Goal: Task Accomplishment & Management: Manage account settings

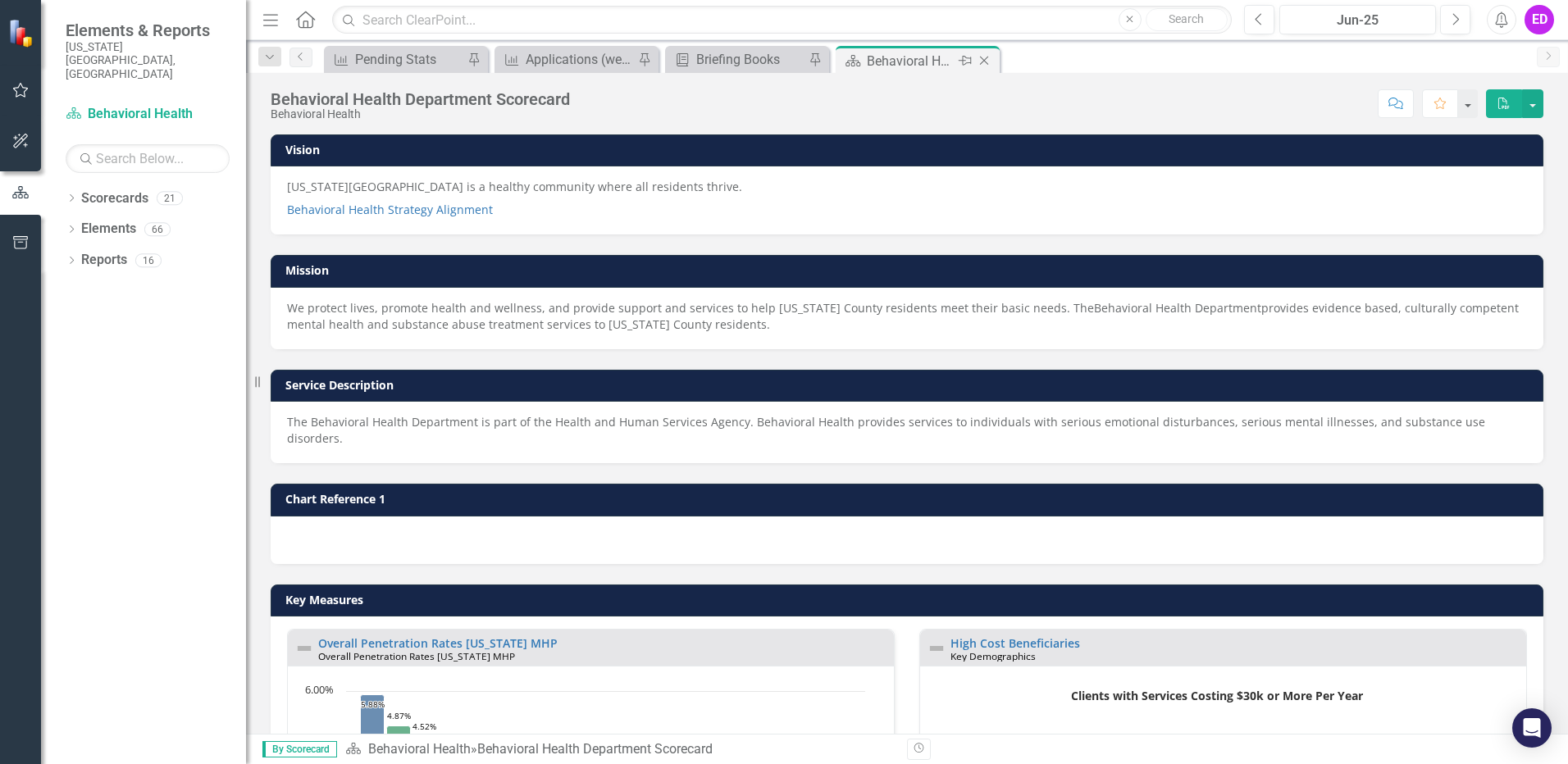
click at [970, 61] on icon "Pin" at bounding box center [965, 60] width 13 height 16
click at [984, 58] on icon "Pin" at bounding box center [984, 61] width 13 height 16
click at [986, 61] on icon "Close" at bounding box center [984, 60] width 16 height 13
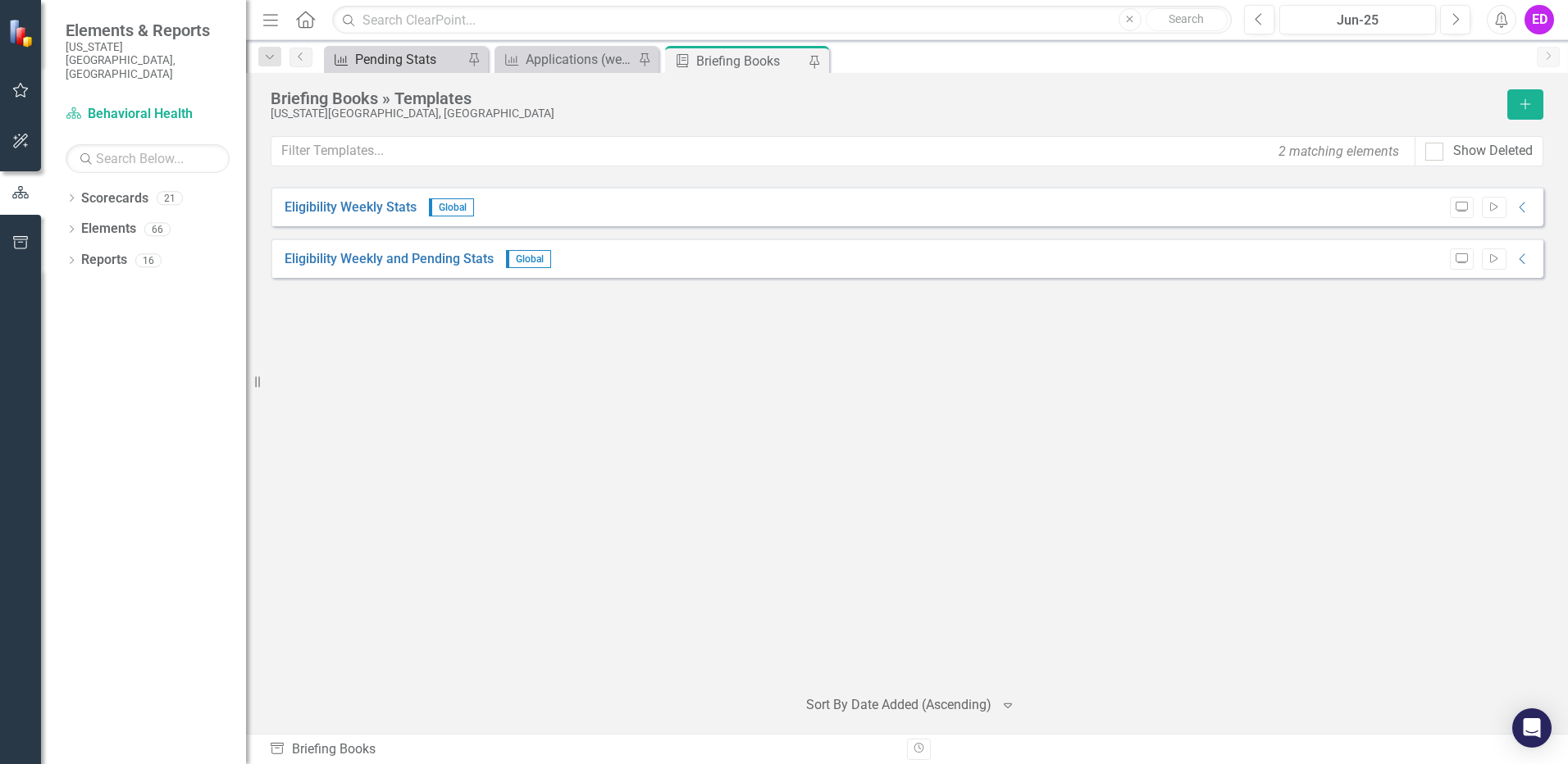
click at [441, 67] on div "Pending Stats" at bounding box center [409, 59] width 109 height 20
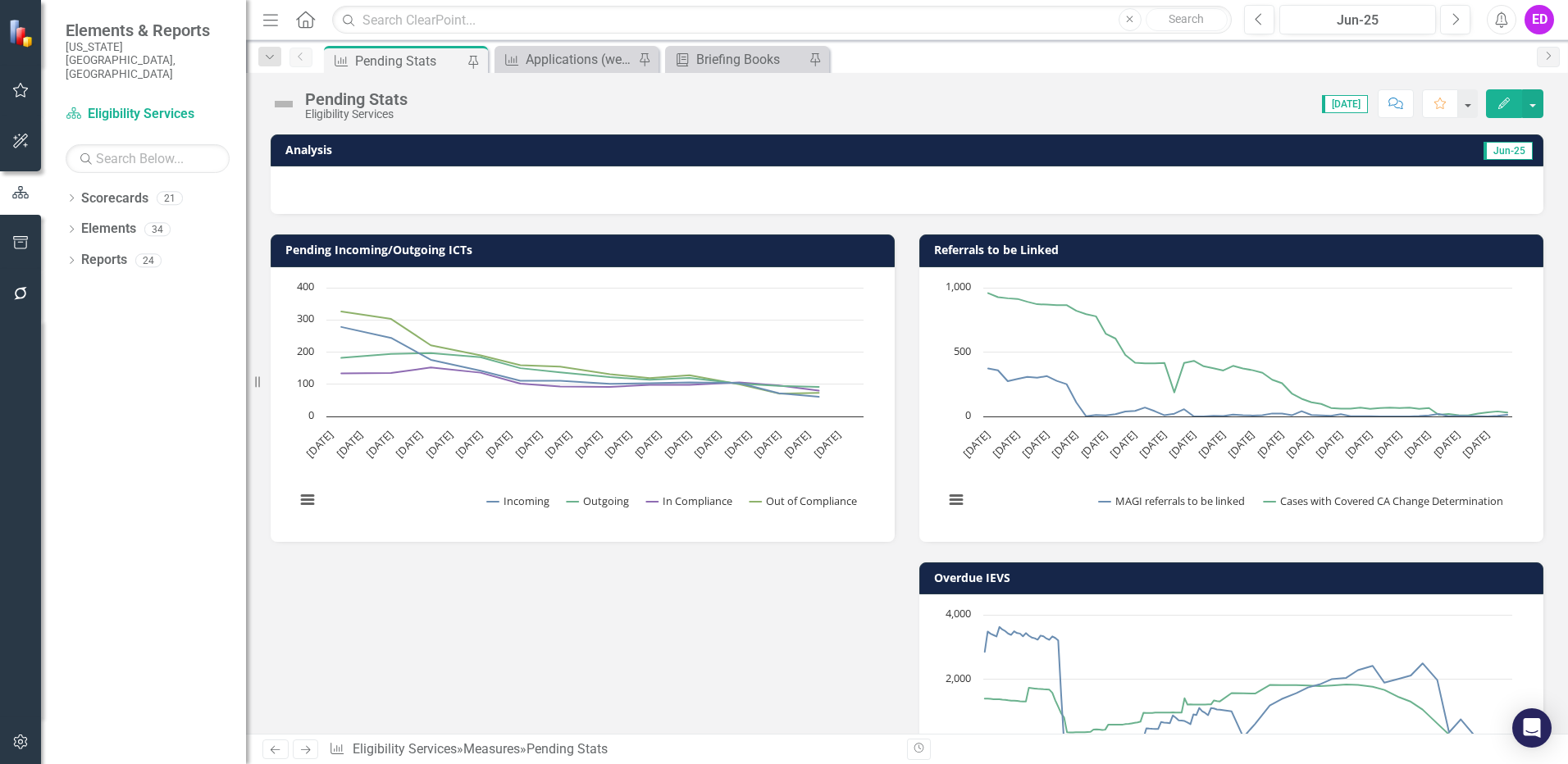
click at [1498, 100] on icon "Edit" at bounding box center [1504, 103] width 15 height 12
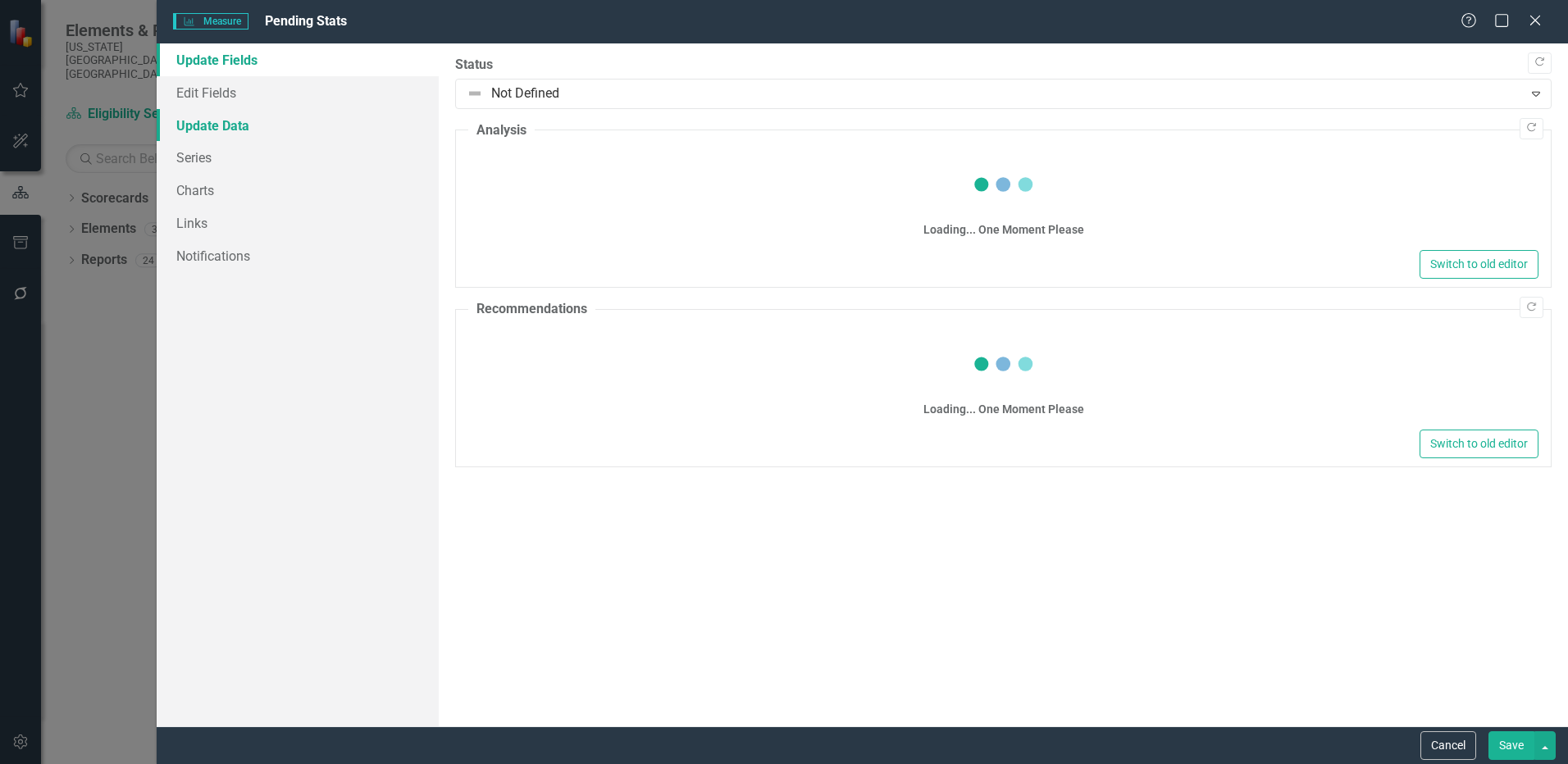
click at [228, 129] on link "Update Data" at bounding box center [298, 125] width 282 height 33
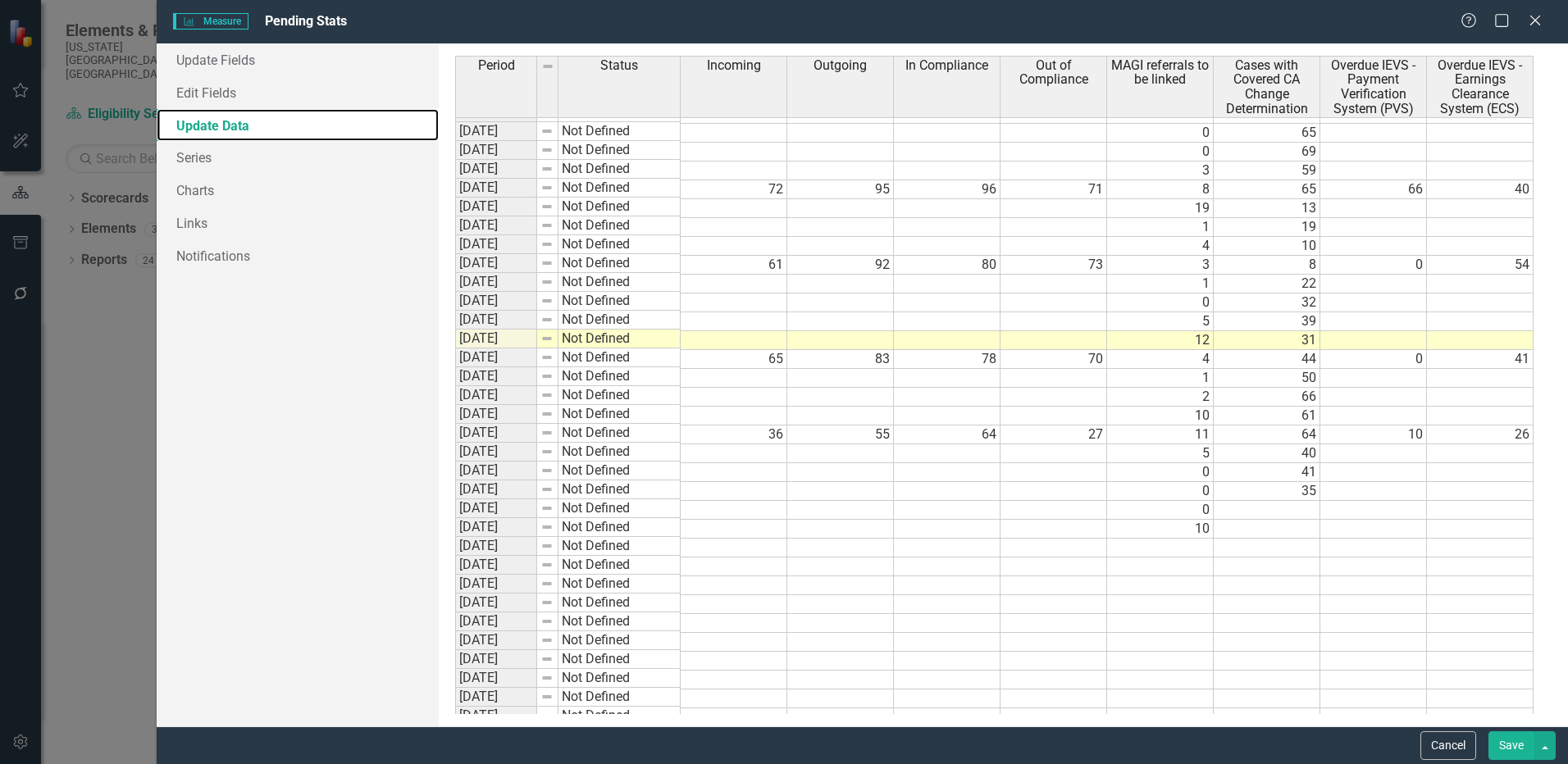
scroll to position [7651, 0]
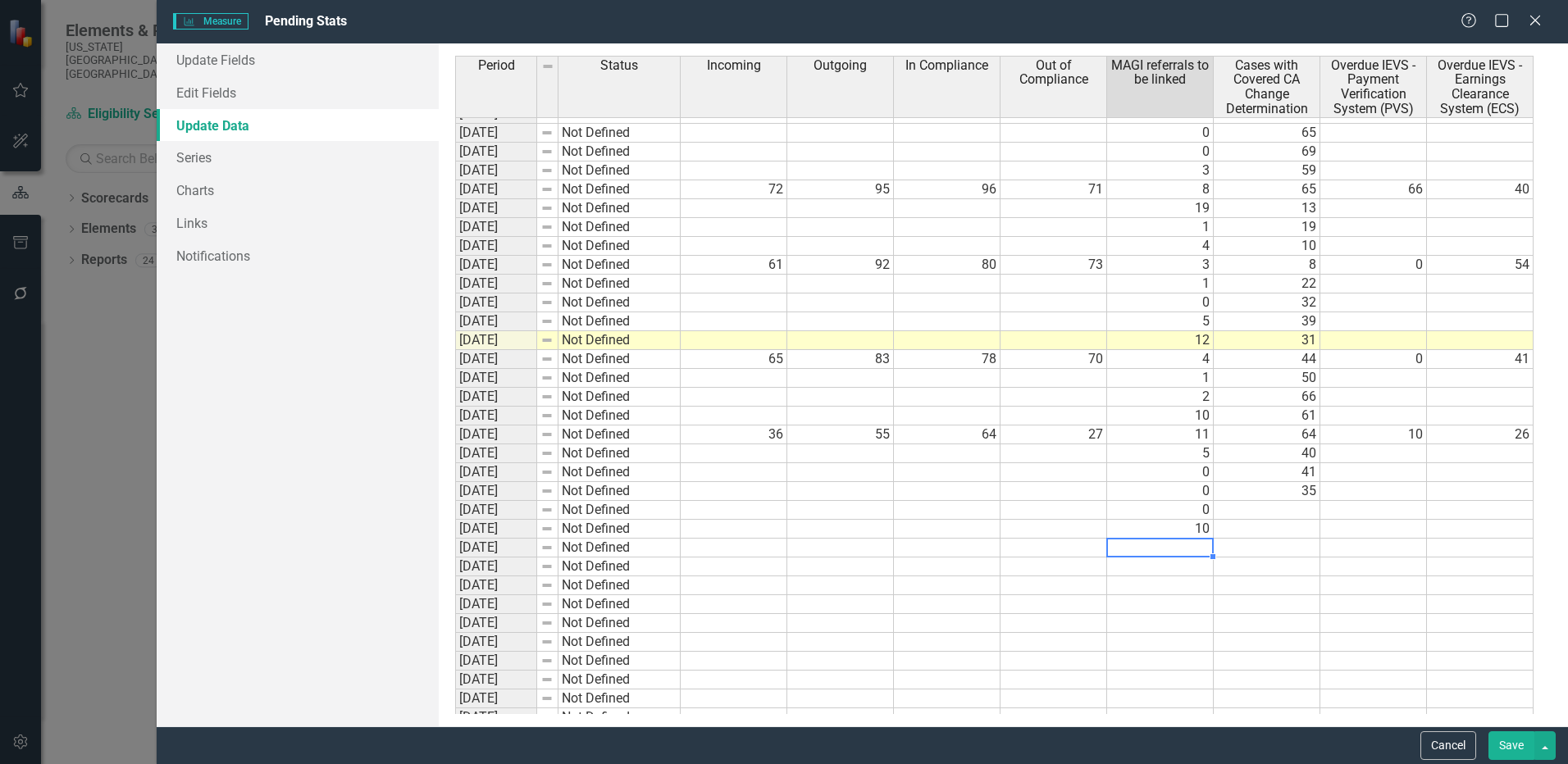
click at [1194, 550] on tbody "[DATE] Not Defined 2 60 [DATE] Not Defined 1 68 [DATE] Not Defined 2 59 [DATE] …" at bounding box center [994, 453] width 1079 height 849
click at [1190, 545] on td at bounding box center [1161, 548] width 107 height 19
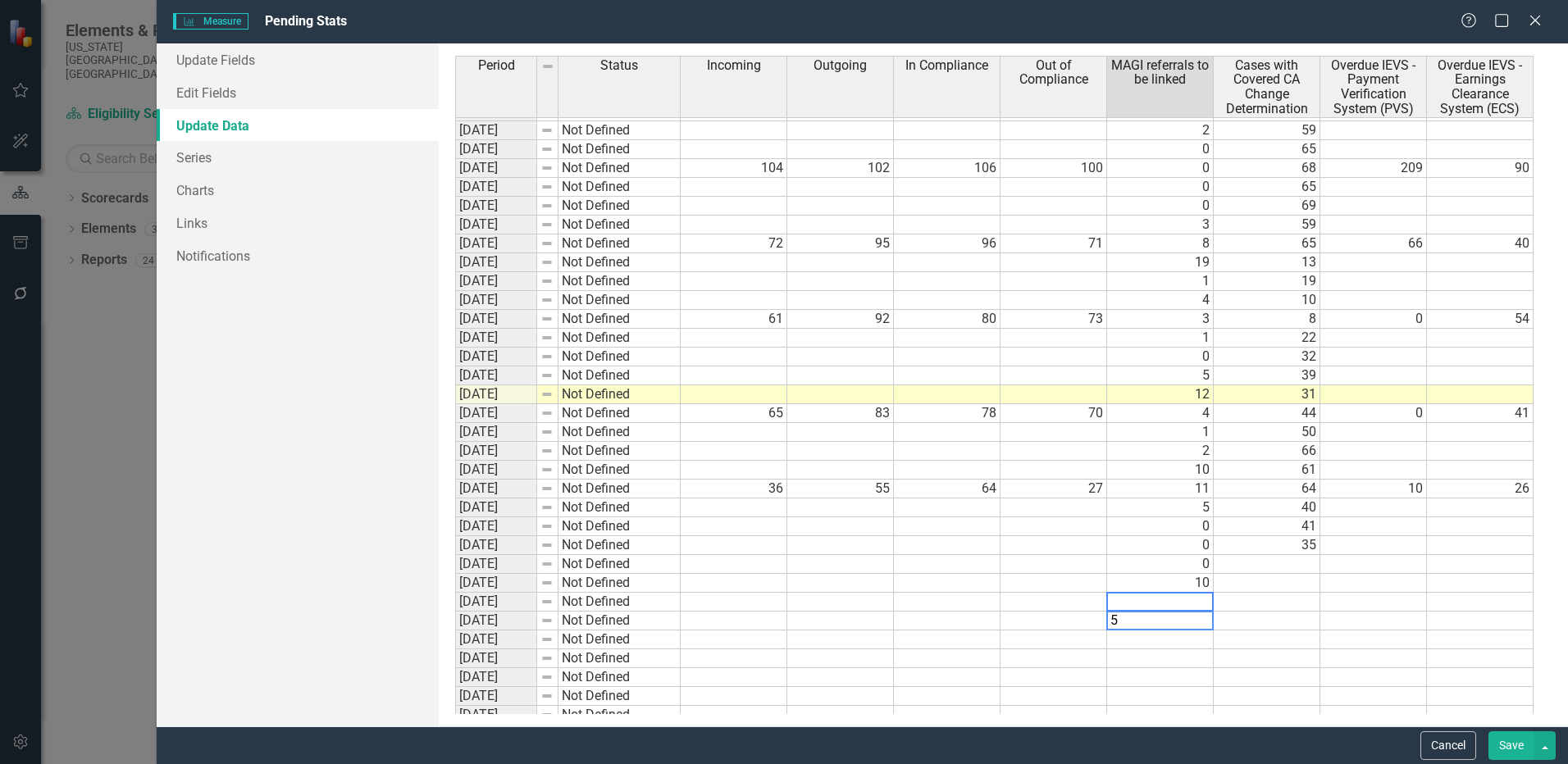
scroll to position [0, 0]
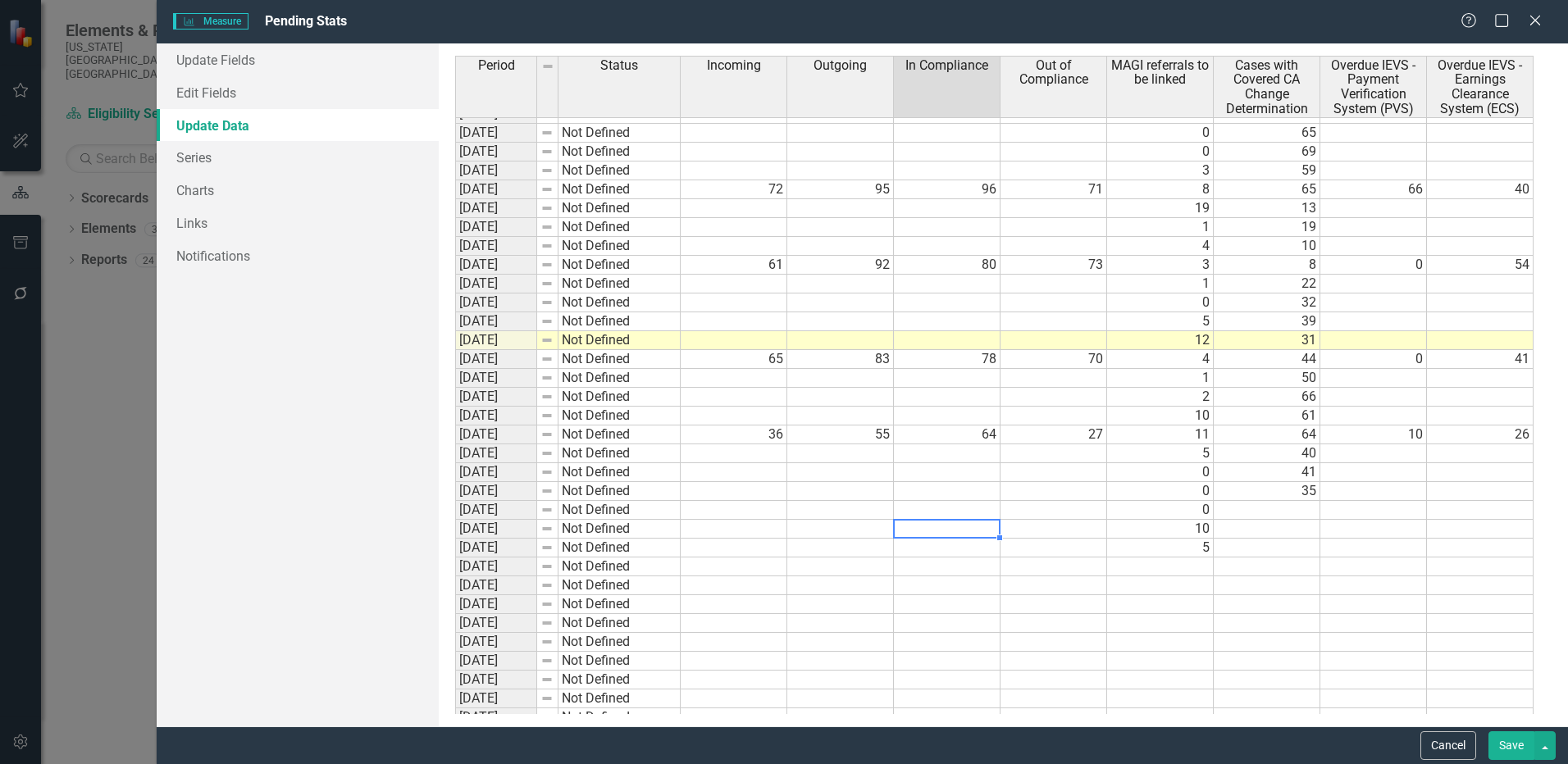
click at [980, 526] on td at bounding box center [947, 529] width 107 height 19
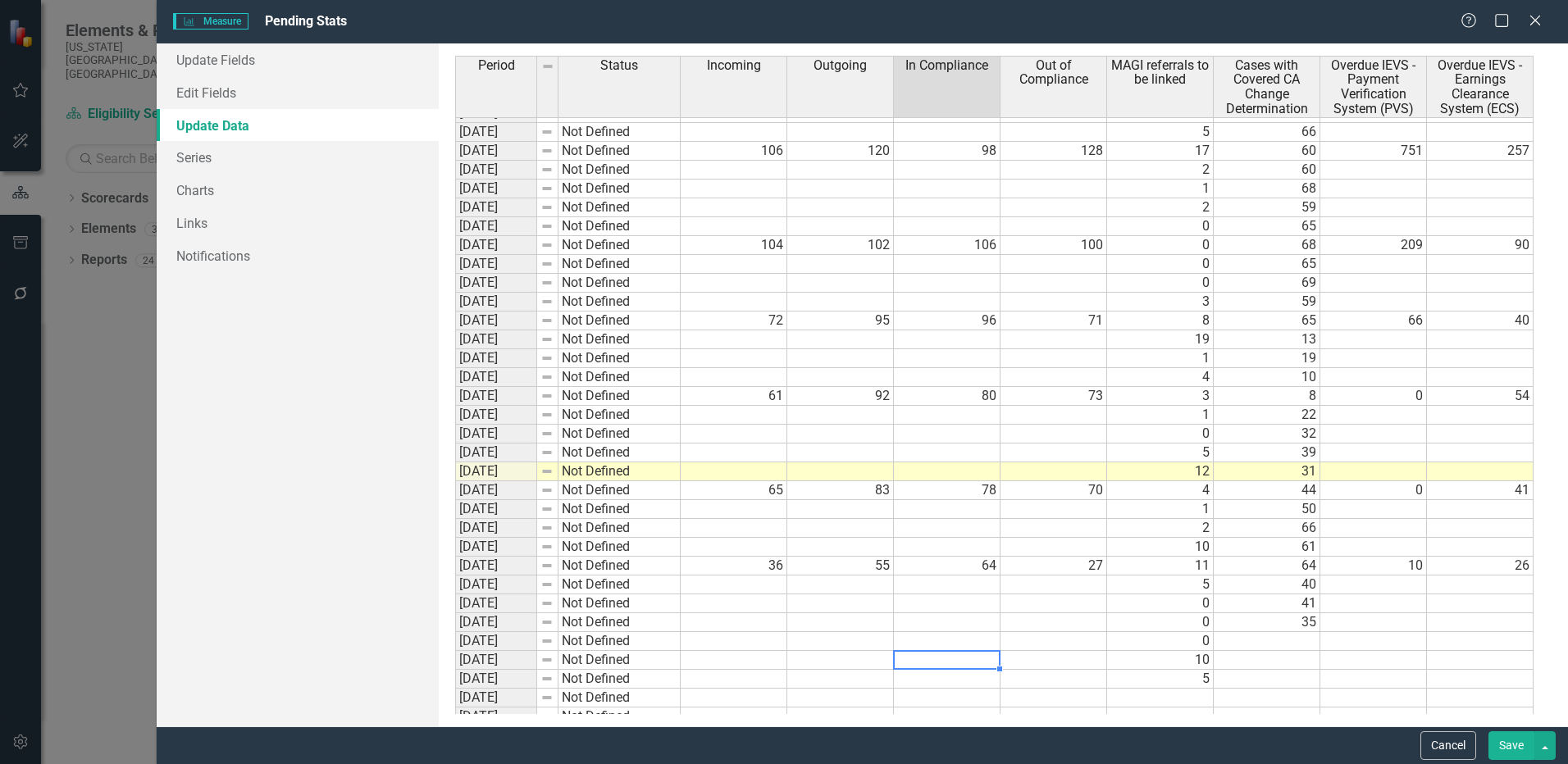
click at [455, 688] on div "Period Status Incoming Outgoing In Compliance Out of Compliance MAGI referrals …" at bounding box center [455, 403] width 0 height 1138
click at [1300, 684] on td at bounding box center [1267, 679] width 107 height 19
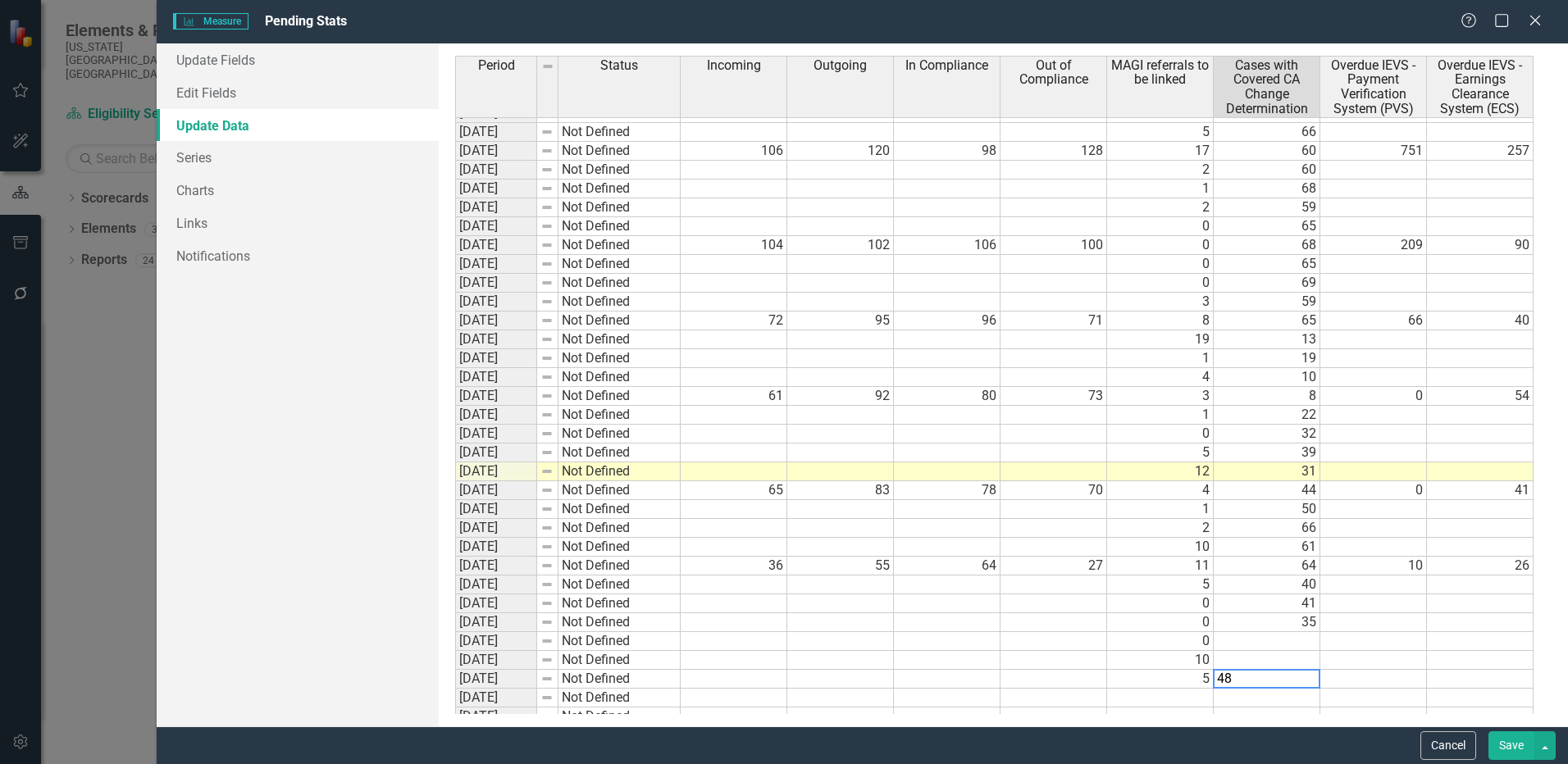
type textarea "48"
click at [1390, 680] on td at bounding box center [1373, 679] width 107 height 19
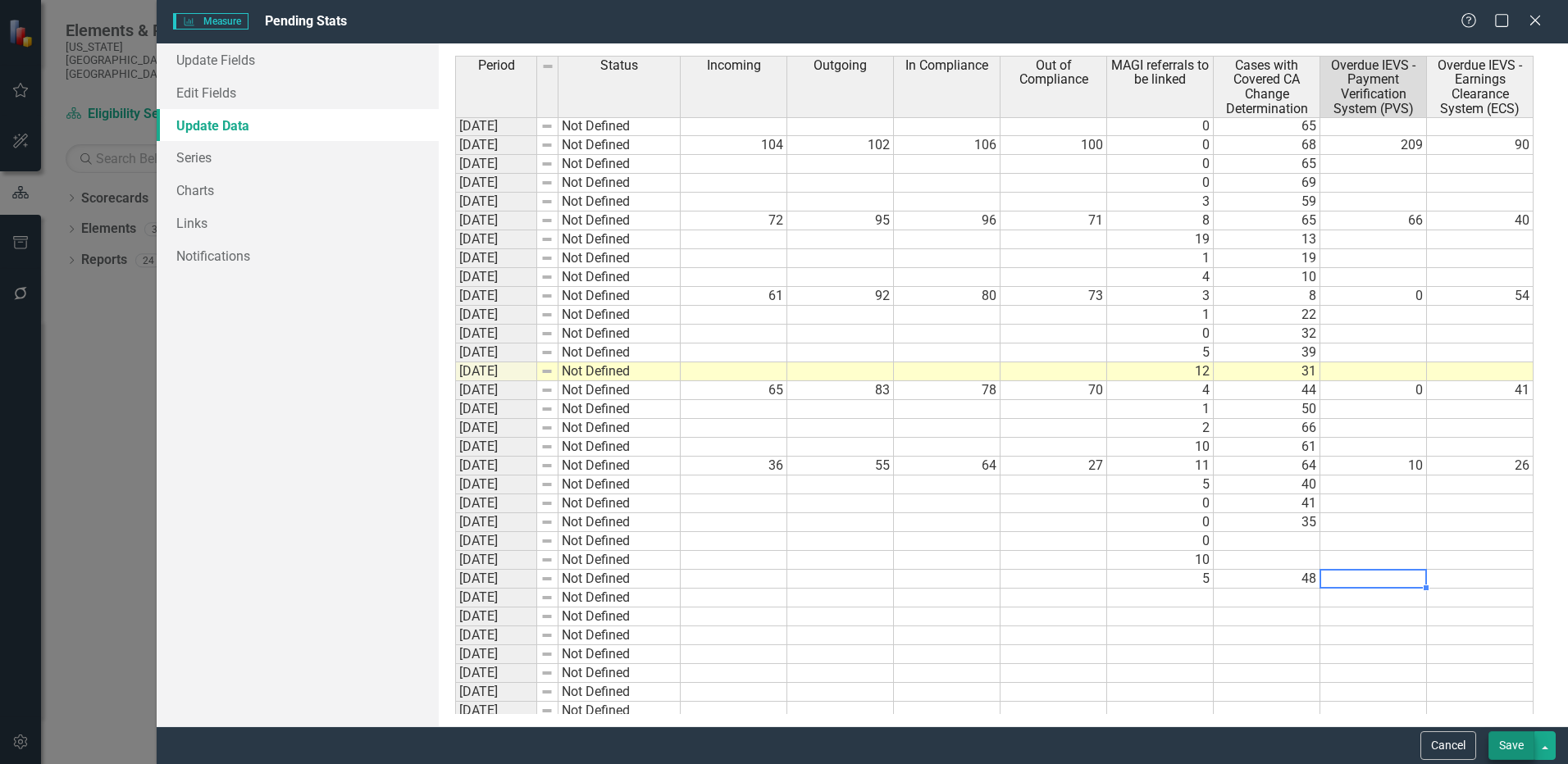
scroll to position [7765, 0]
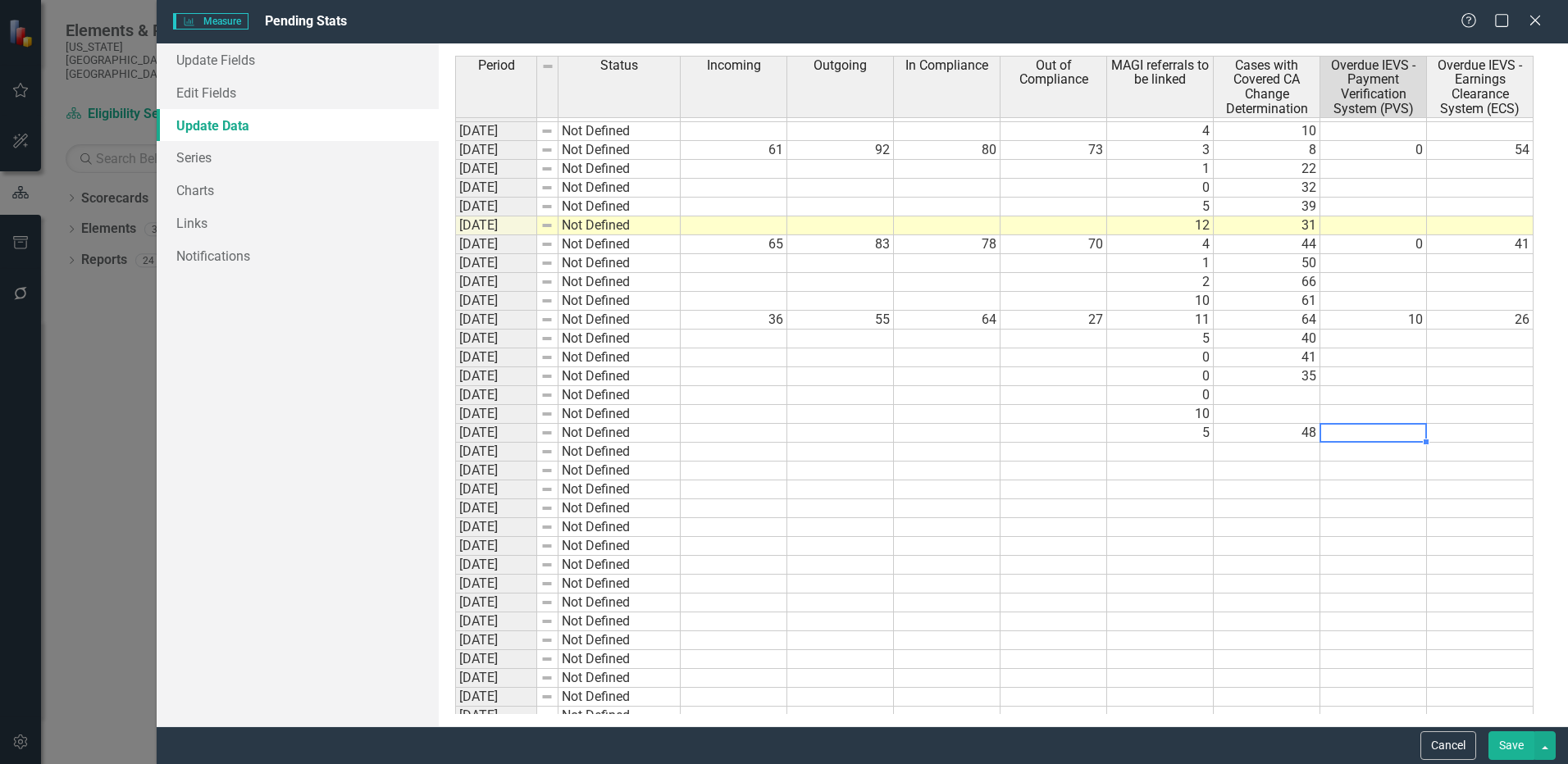
click at [1519, 741] on button "Save" at bounding box center [1511, 745] width 46 height 28
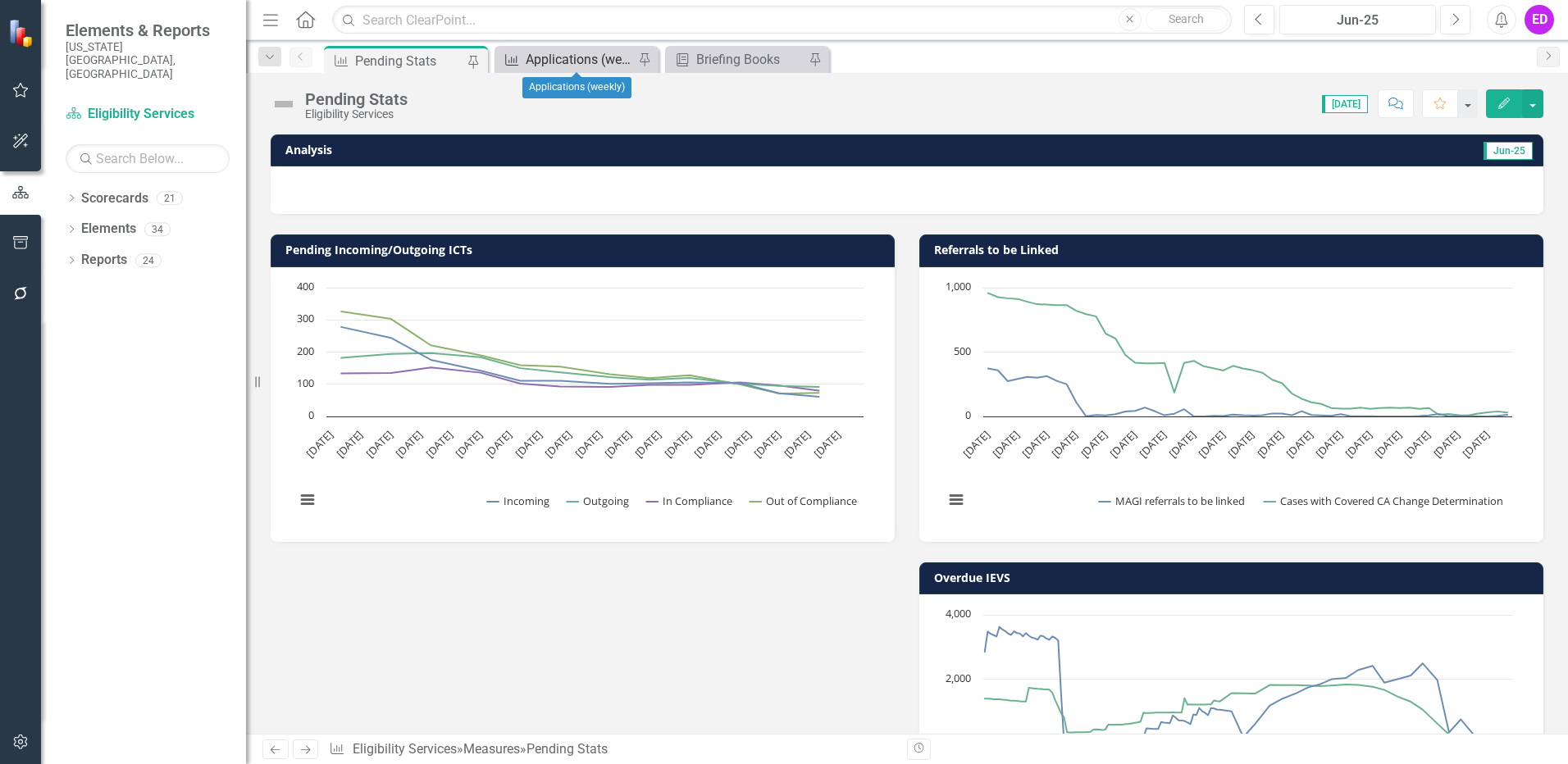
click at [552, 52] on div "Applications (weekly)" at bounding box center [580, 59] width 109 height 20
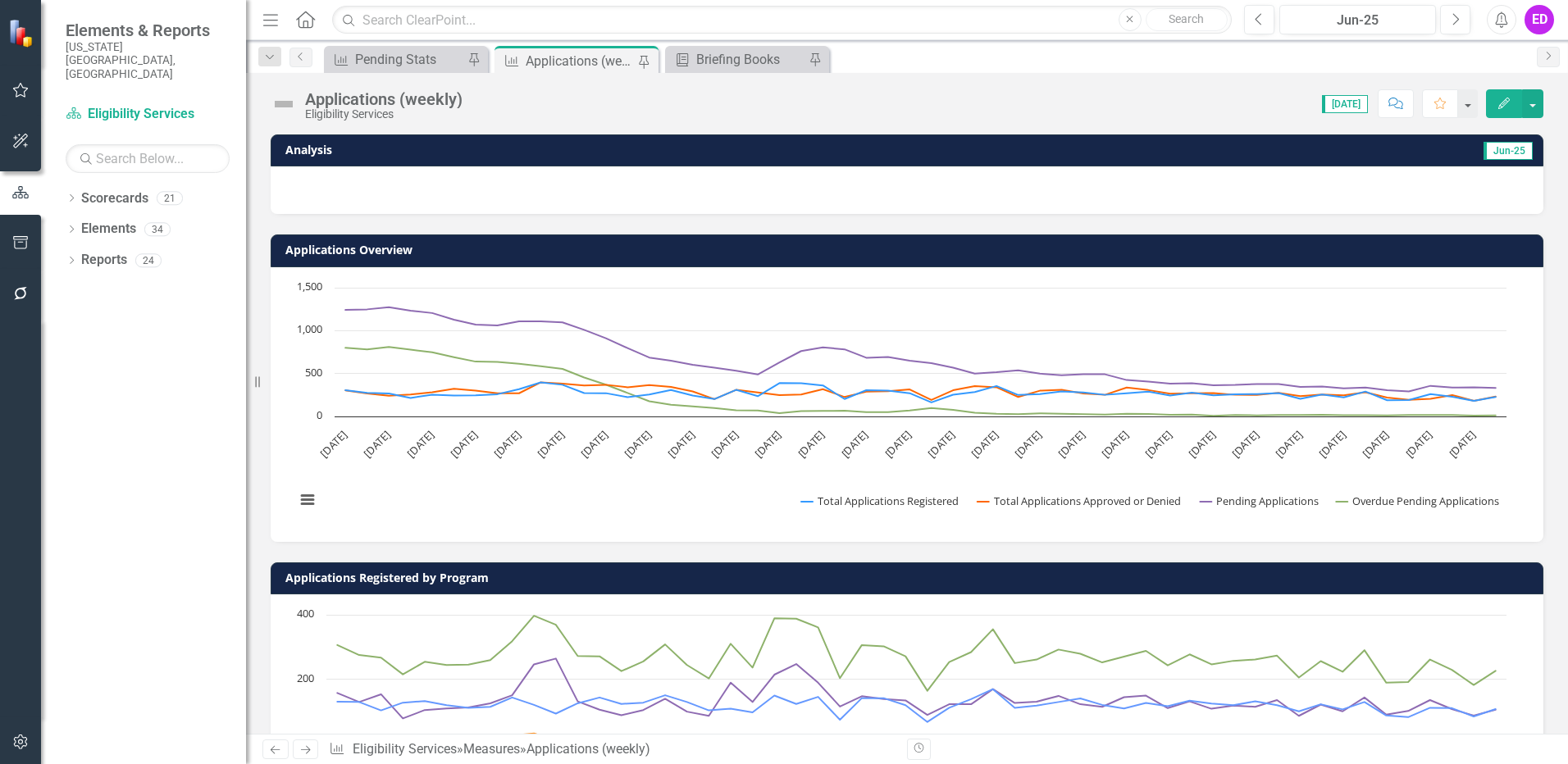
click at [1520, 103] on button "Edit" at bounding box center [1504, 103] width 37 height 28
click at [1510, 105] on icon "Edit" at bounding box center [1504, 103] width 15 height 12
click at [1534, 109] on button "button" at bounding box center [1532, 103] width 21 height 28
